Goal: Task Accomplishment & Management: Use online tool/utility

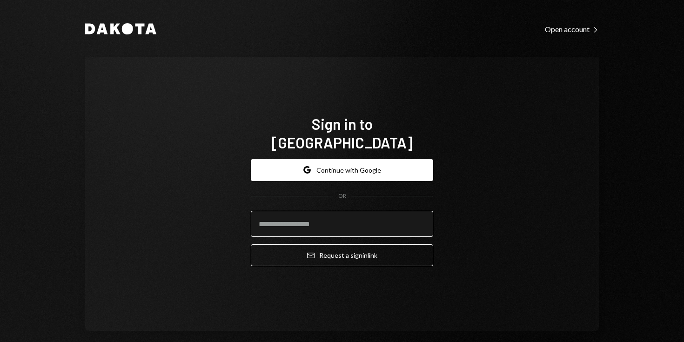
click at [285, 216] on input "email" at bounding box center [342, 224] width 183 height 26
click at [0, 342] on com-1password-button at bounding box center [0, 342] width 0 height 0
type input "**********"
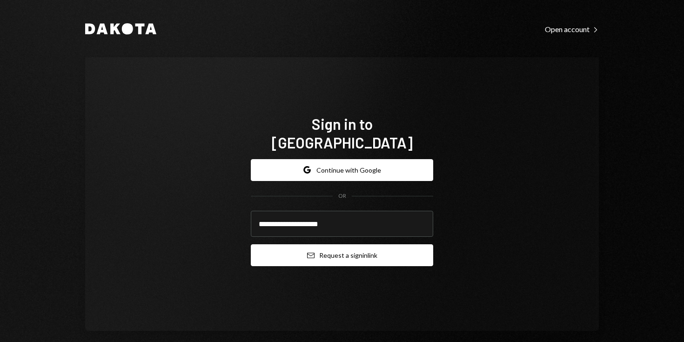
click at [338, 249] on button "Email Request a sign in link" at bounding box center [342, 255] width 183 height 22
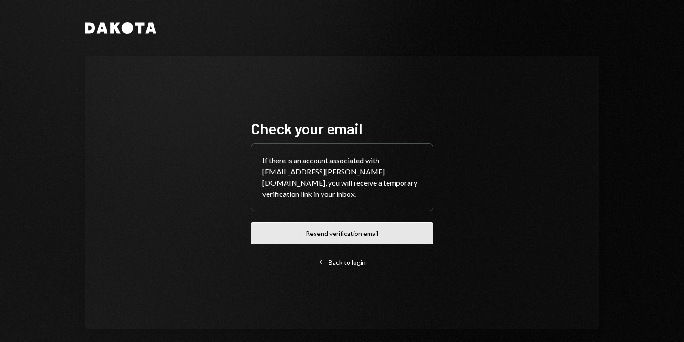
click at [345, 230] on button "Resend verification email" at bounding box center [342, 234] width 183 height 22
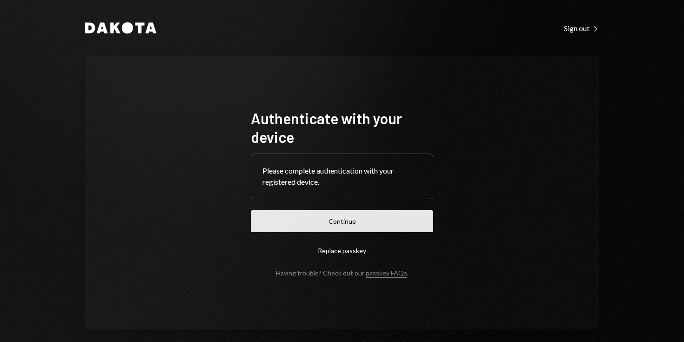
click at [335, 222] on button "Continue" at bounding box center [342, 221] width 183 height 22
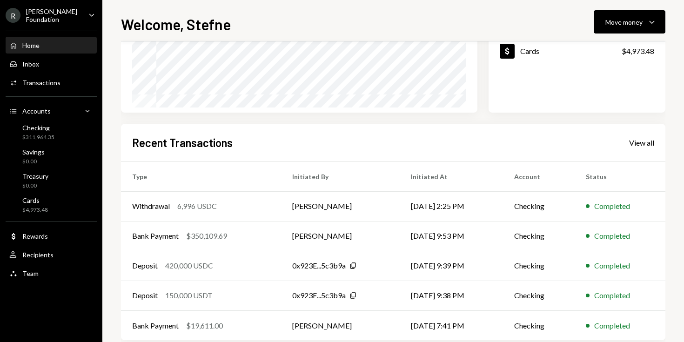
scroll to position [175, 0]
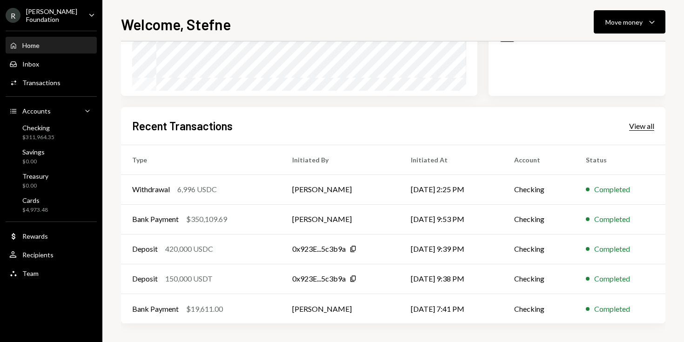
click at [648, 123] on div "View all" at bounding box center [641, 126] width 25 height 9
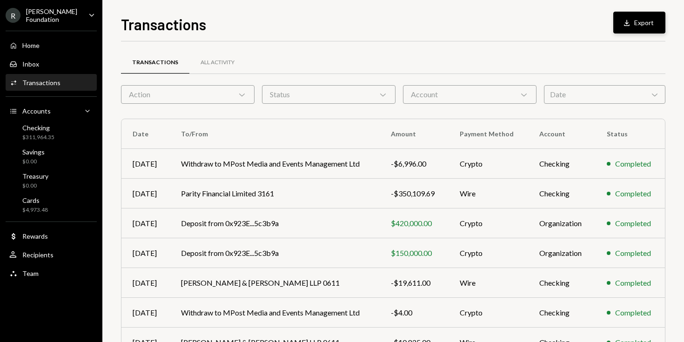
click at [640, 19] on button "Download Export" at bounding box center [640, 23] width 52 height 22
